Goal: Task Accomplishment & Management: Use online tool/utility

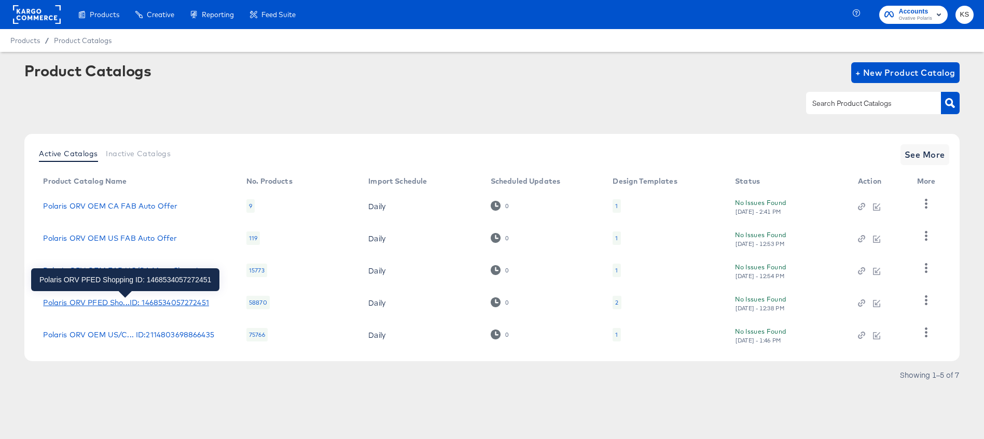
click at [109, 300] on div "Polaris ORV PFED Sho...ID: 1468534057272451" at bounding box center [125, 302] width 165 height 8
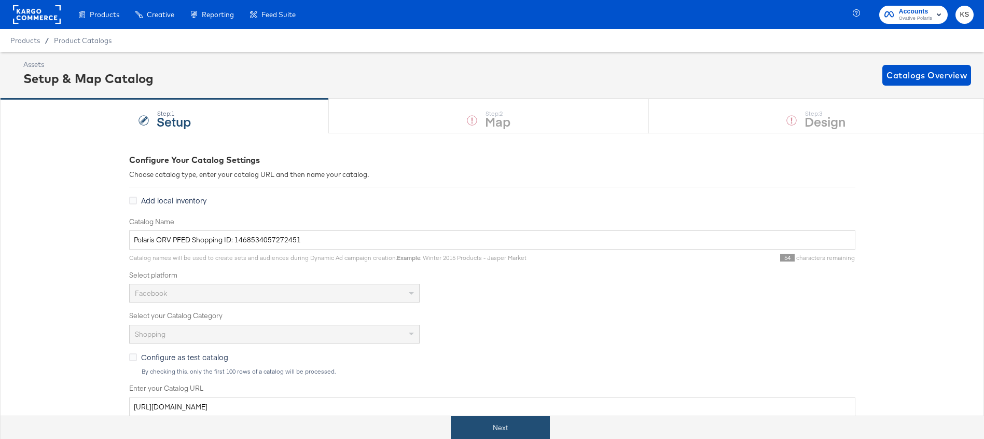
click at [493, 436] on button "Next" at bounding box center [500, 427] width 99 height 23
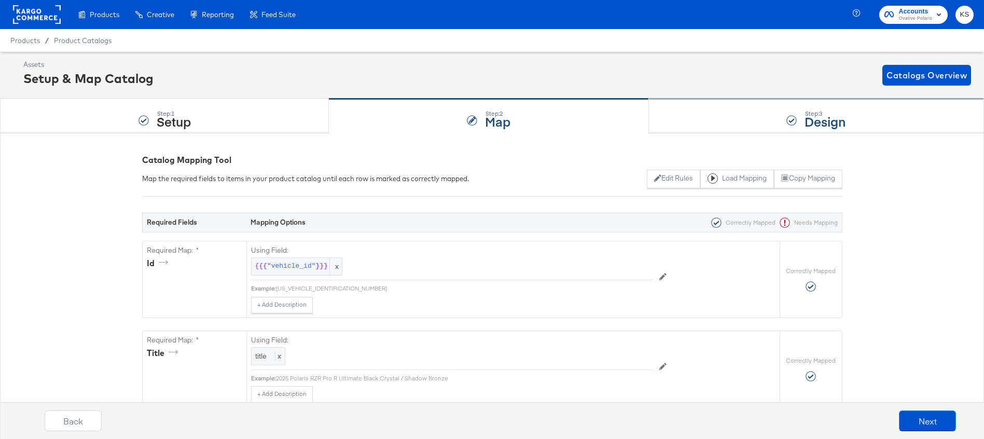
click at [703, 120] on div "Step: 3 Design" at bounding box center [816, 116] width 335 height 34
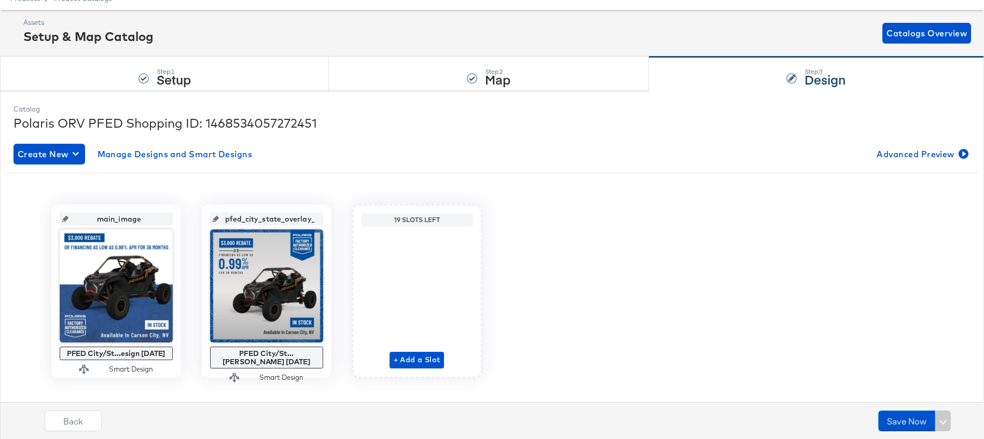
scroll to position [56, 0]
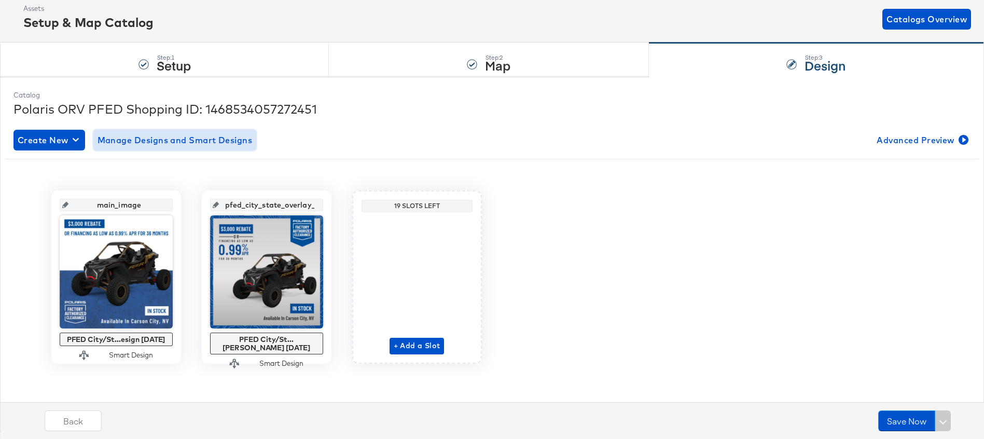
click at [187, 141] on span "Manage Designs and Smart Designs" at bounding box center [174, 140] width 155 height 15
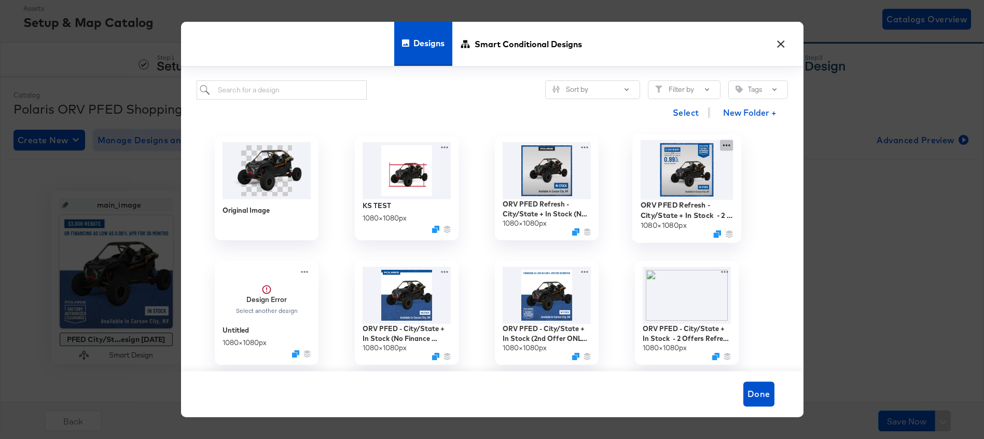
click at [728, 144] on div "ORV PFED Refresh - City/State + In Stock - 2 Offers Refresh 1080 × 1080 px" at bounding box center [687, 188] width 140 height 124
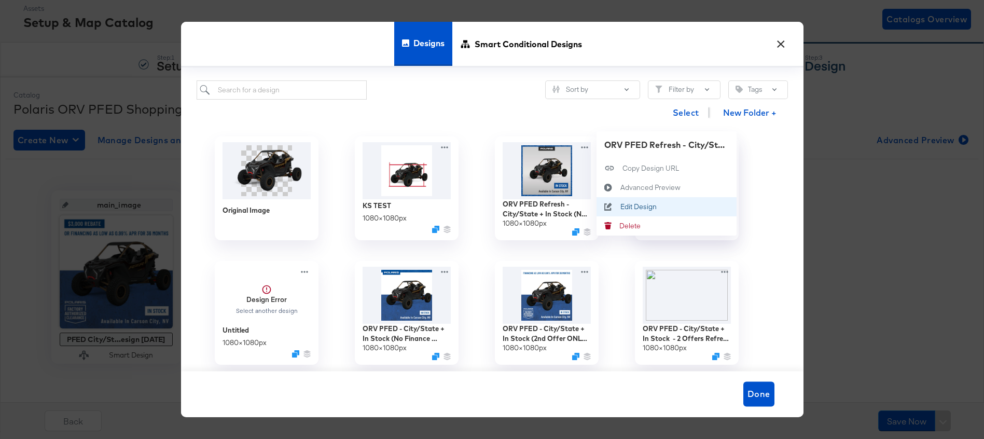
click at [620, 206] on div "Edit Design Edit Design" at bounding box center [620, 206] width 0 height 0
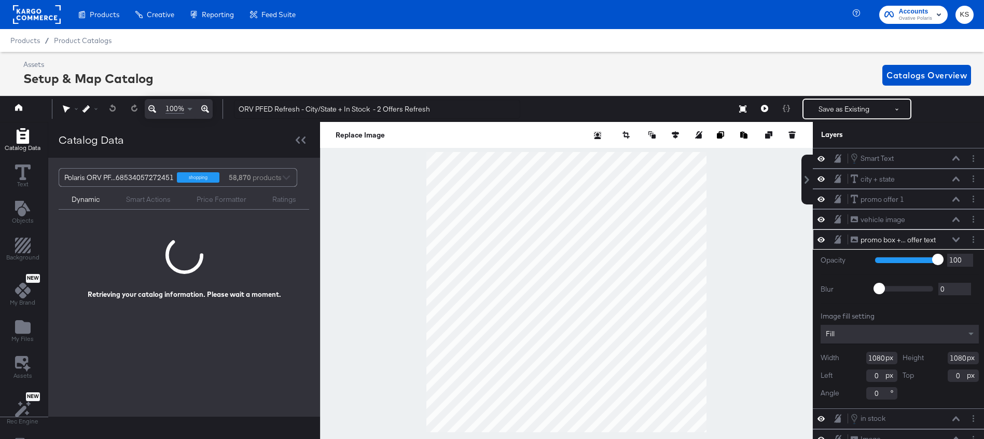
scroll to position [0, 3]
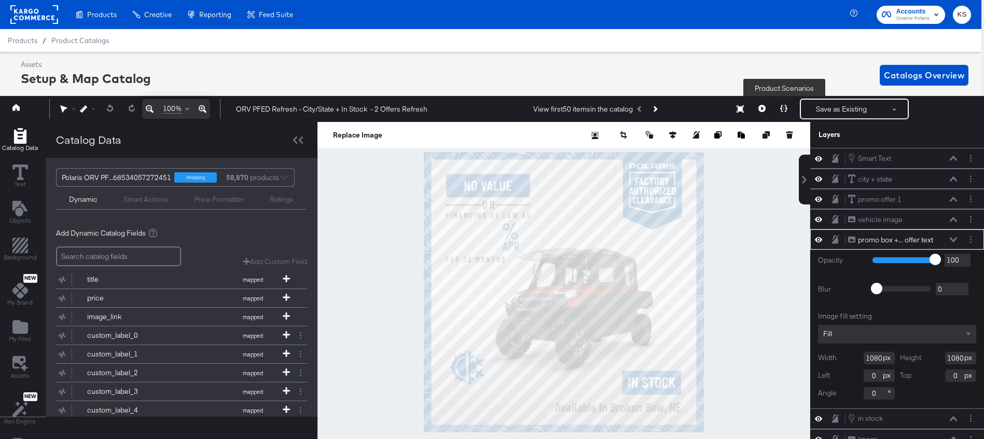
click at [783, 105] on icon at bounding box center [783, 108] width 7 height 7
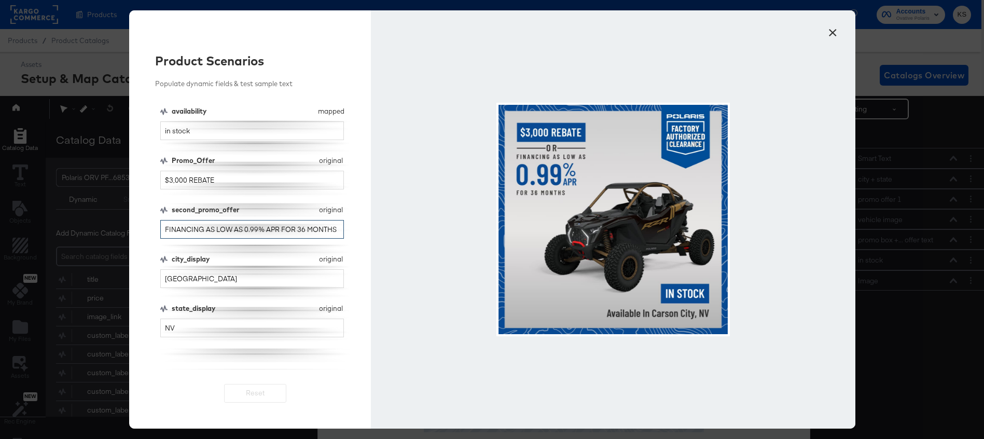
click at [255, 229] on input "FINANCING AS LOW AS 0.99% APR FOR 36 MONTHS" at bounding box center [252, 229] width 184 height 19
type input "FINANCING AS LOW AS 0% APR FOR 36 MONTHS"
click at [831, 31] on button "×" at bounding box center [833, 30] width 19 height 19
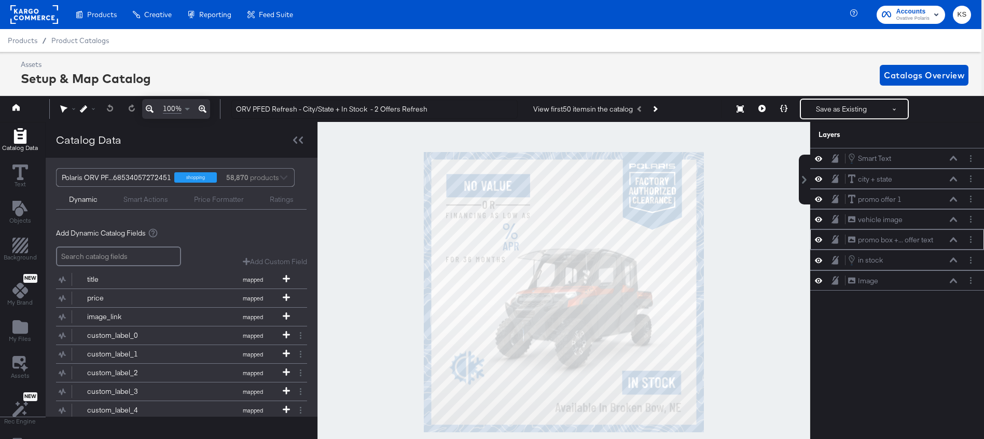
click at [817, 239] on icon at bounding box center [818, 239] width 7 height 9
click at [818, 240] on icon at bounding box center [818, 239] width 7 height 7
